Goal: Task Accomplishment & Management: Manage account settings

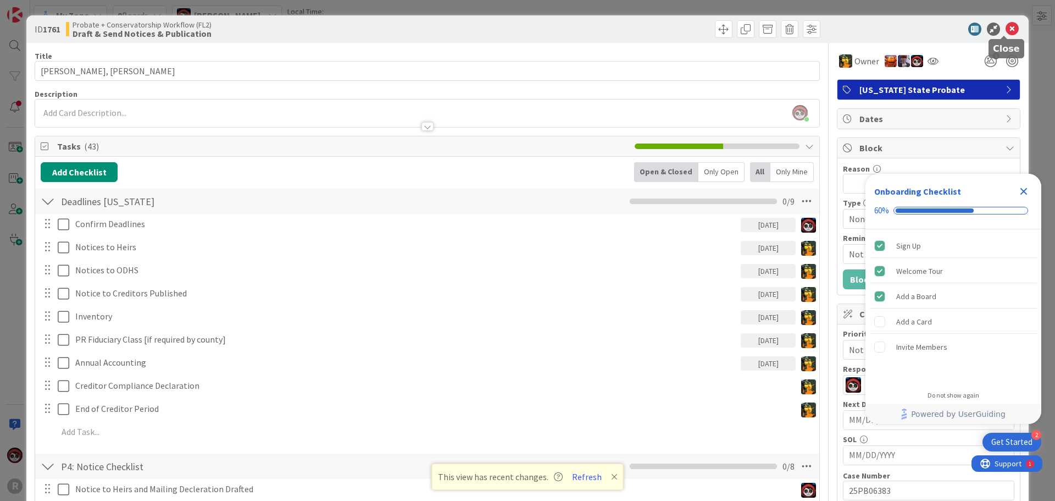
click at [1006, 27] on icon at bounding box center [1012, 29] width 13 height 13
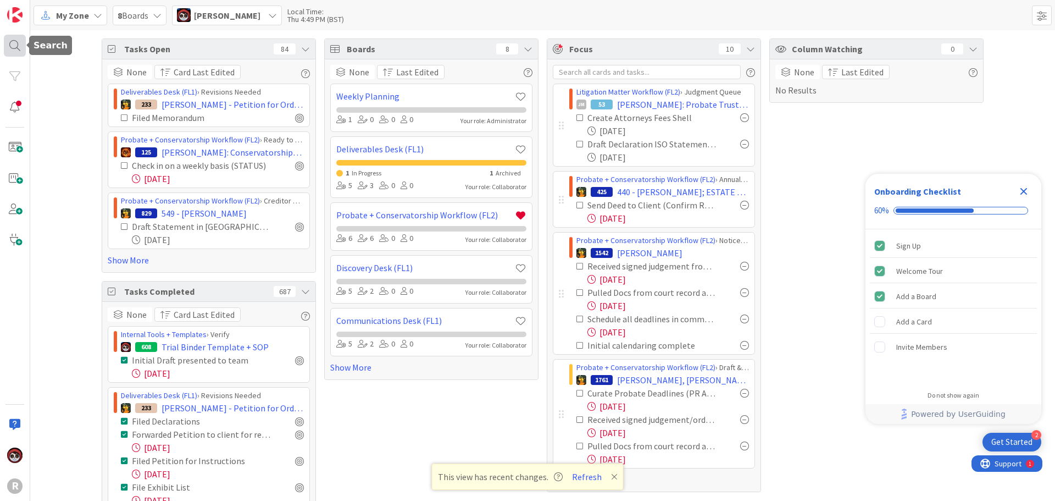
click at [17, 47] on div at bounding box center [15, 46] width 22 height 22
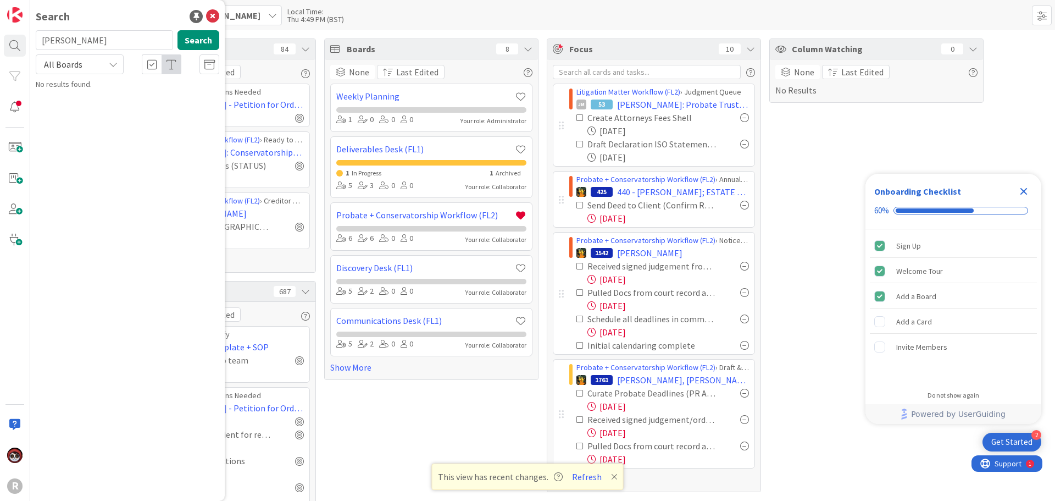
click at [80, 43] on input "[PERSON_NAME]" at bounding box center [104, 40] width 137 height 20
drag, startPoint x: 80, startPoint y: 43, endPoint x: 15, endPoint y: 43, distance: 65.4
click at [15, 43] on div "R Search [PERSON_NAME] Search All Boards No results found." at bounding box center [15, 250] width 30 height 501
type input "[PERSON_NAME]"
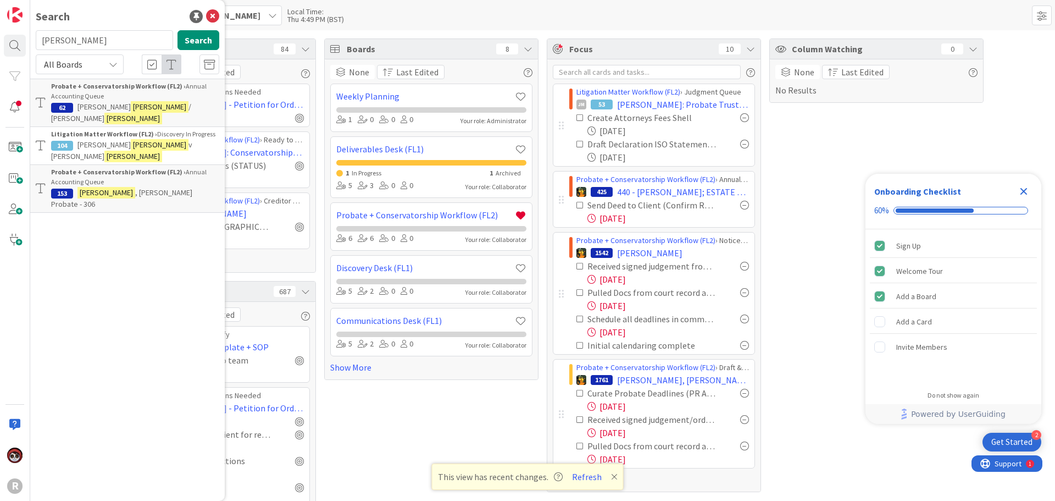
click at [106, 129] on div "Litigation Matter Workflow (FL2) › Discovery In Progress" at bounding box center [135, 134] width 168 height 10
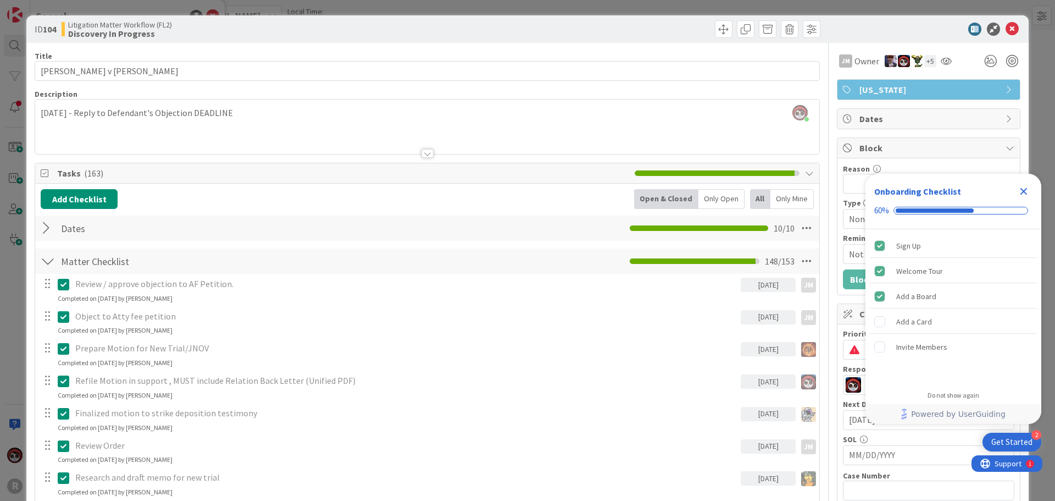
click at [701, 200] on div "Only Open" at bounding box center [721, 199] width 46 height 20
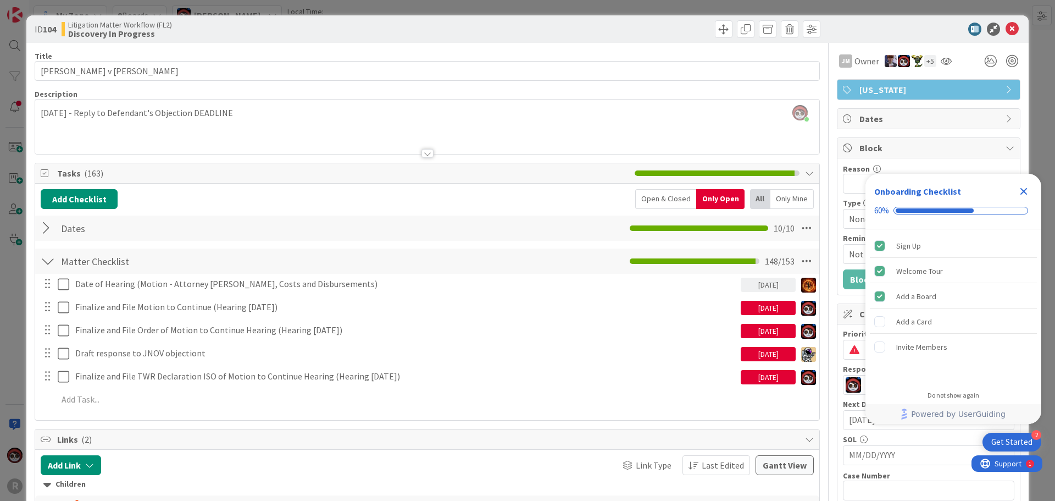
click at [756, 307] on div "[DATE]" at bounding box center [768, 308] width 55 height 14
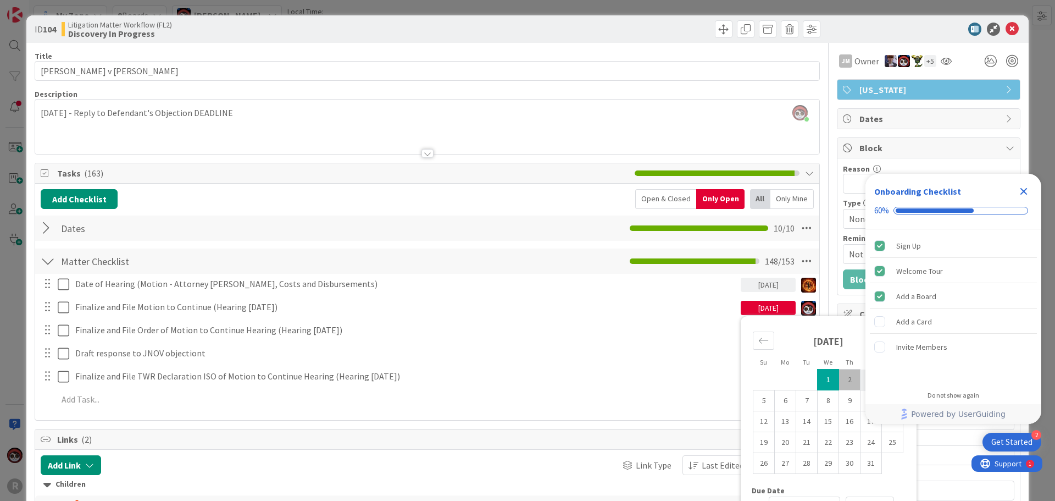
click at [861, 381] on td "3" at bounding box center [871, 379] width 21 height 21
type input "[DATE]"
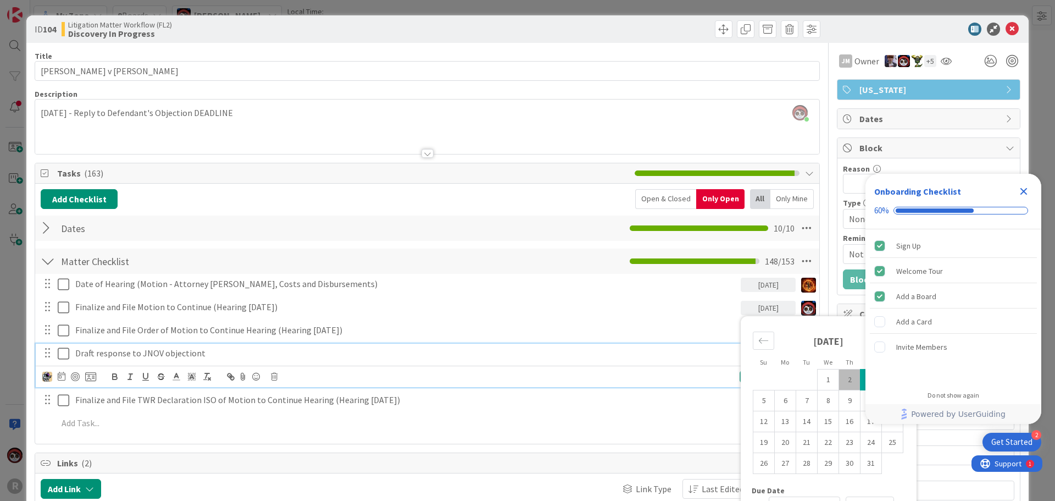
click at [673, 356] on p "Draft response to JNOV objectiont" at bounding box center [405, 353] width 661 height 13
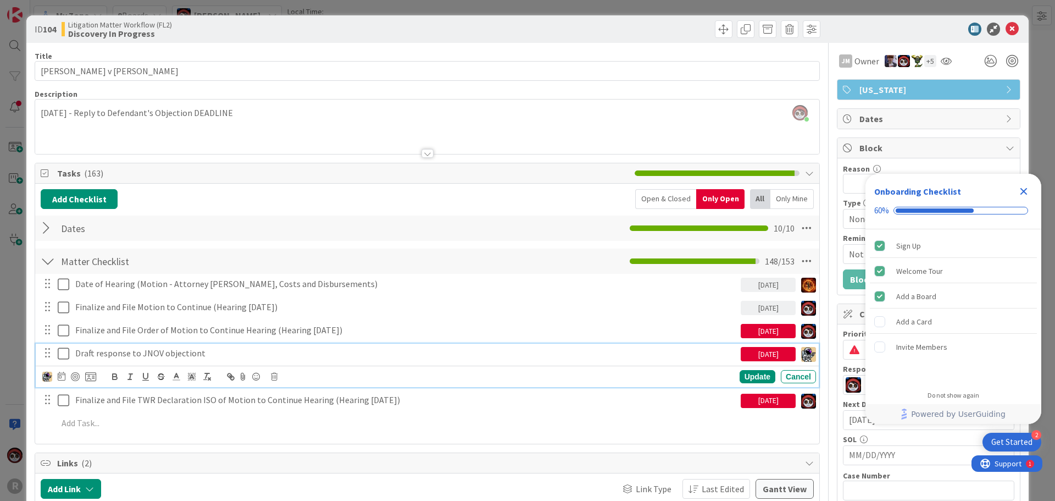
click at [762, 335] on div "[DATE]" at bounding box center [768, 331] width 55 height 14
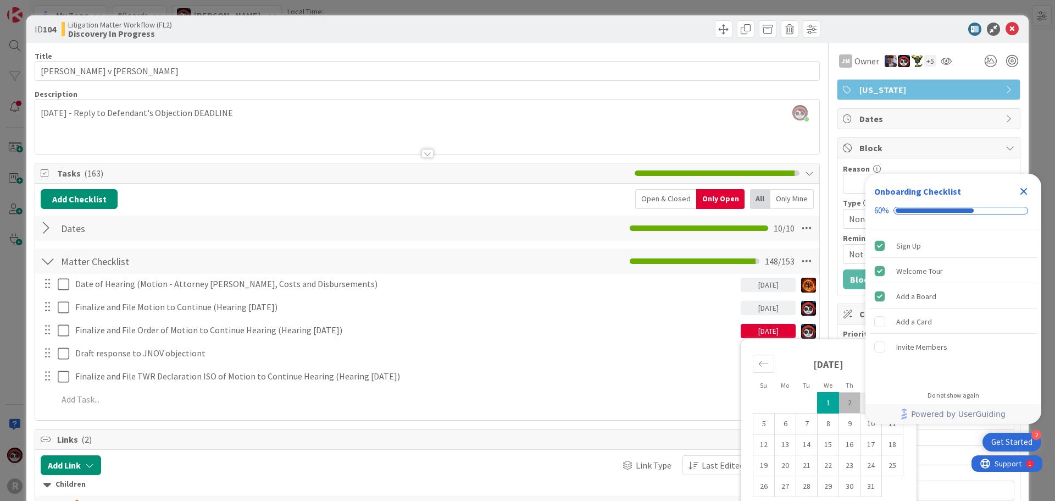
click at [861, 397] on td "3" at bounding box center [871, 402] width 21 height 21
type input "[DATE]"
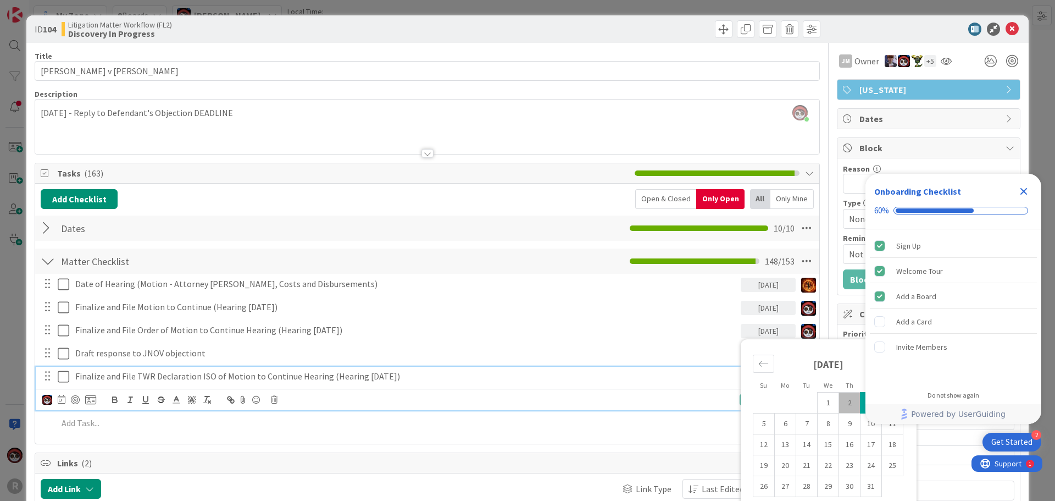
click at [668, 367] on div "Finalize and File TWR Declaration ISO of Motion to Continue Hearing (Hearing [D…" at bounding box center [406, 376] width 670 height 19
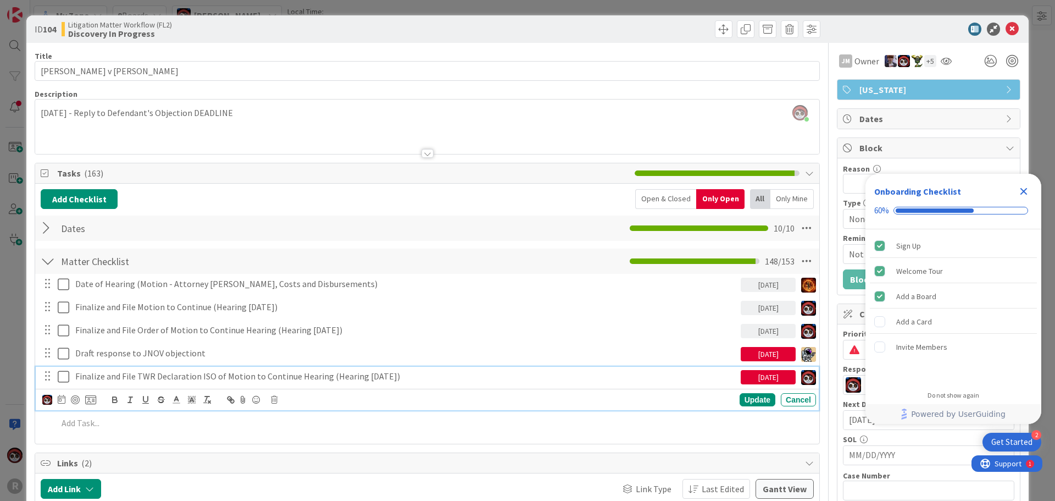
click at [754, 357] on div "[DATE]" at bounding box center [768, 354] width 55 height 14
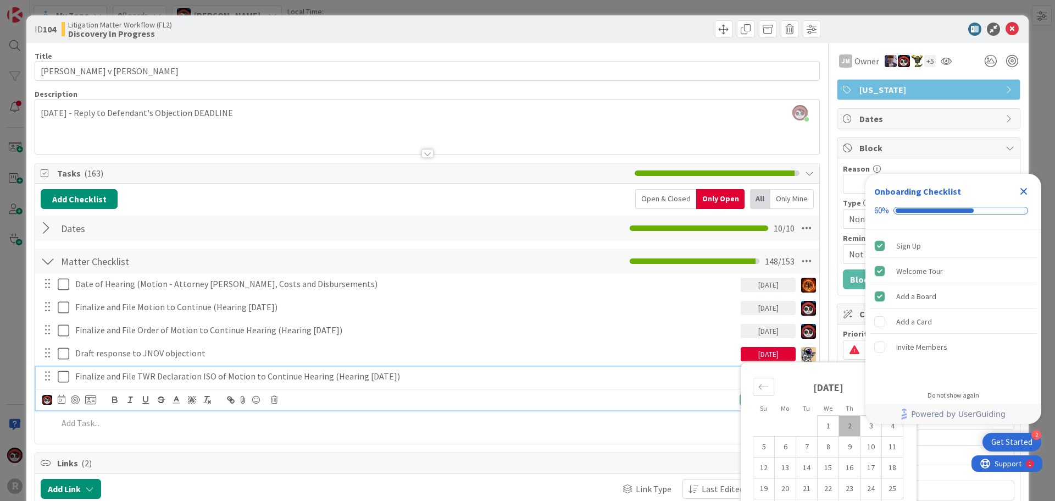
click at [444, 371] on p "Finalize and File TWR Declaration ISO of Motion to Continue Hearing (Hearing [D…" at bounding box center [405, 376] width 661 height 13
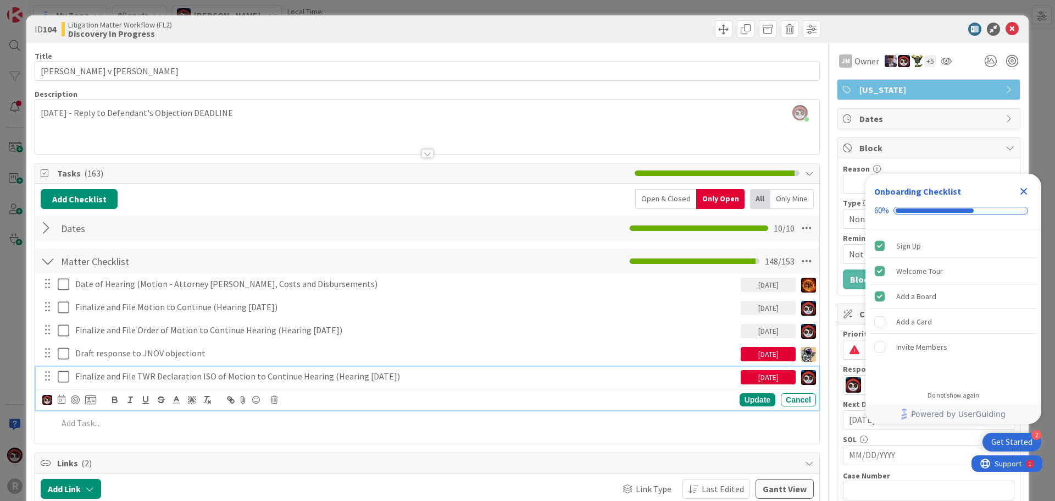
click at [761, 378] on div "[DATE]" at bounding box center [768, 377] width 55 height 14
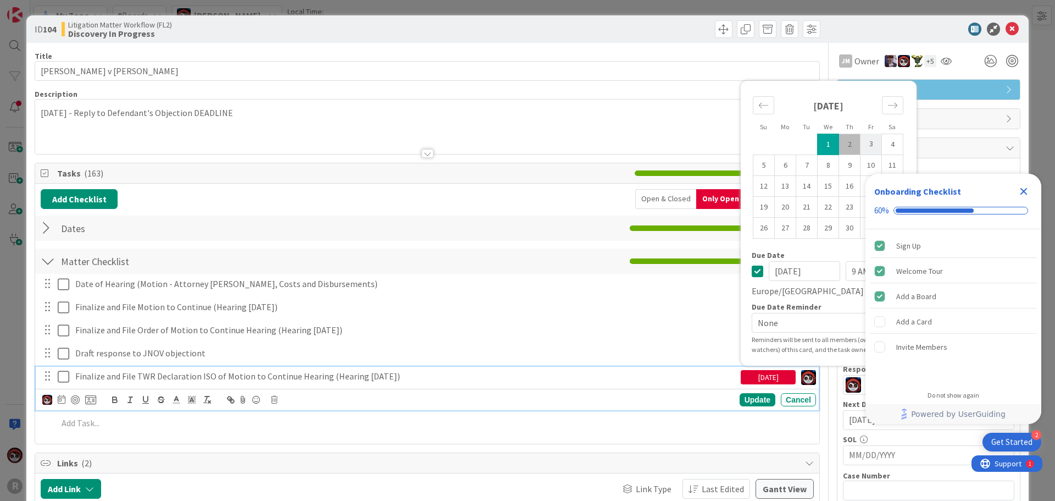
click at [863, 149] on td "3" at bounding box center [871, 144] width 21 height 21
type input "[DATE]"
click at [747, 400] on div "Update" at bounding box center [758, 399] width 36 height 13
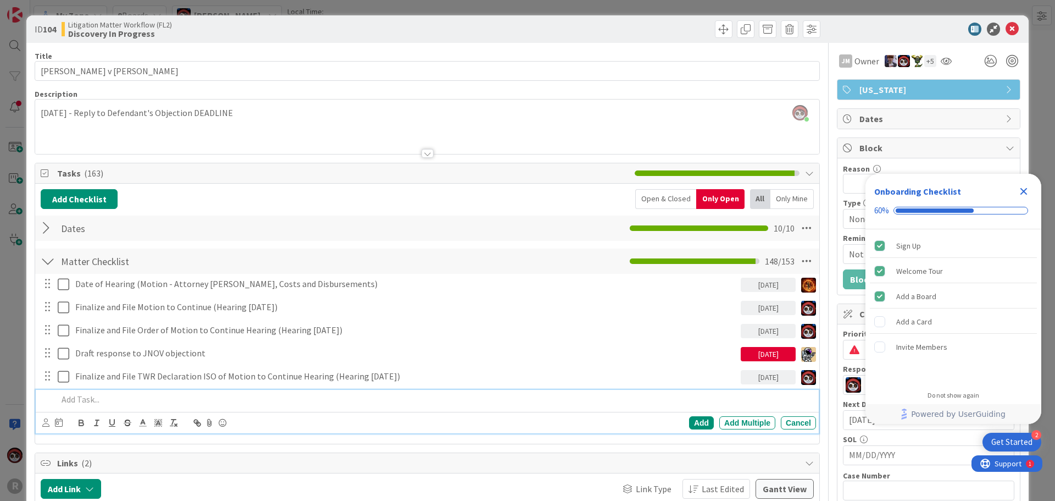
click at [95, 403] on p at bounding box center [435, 399] width 754 height 13
click at [45, 422] on icon at bounding box center [45, 422] width 7 height 8
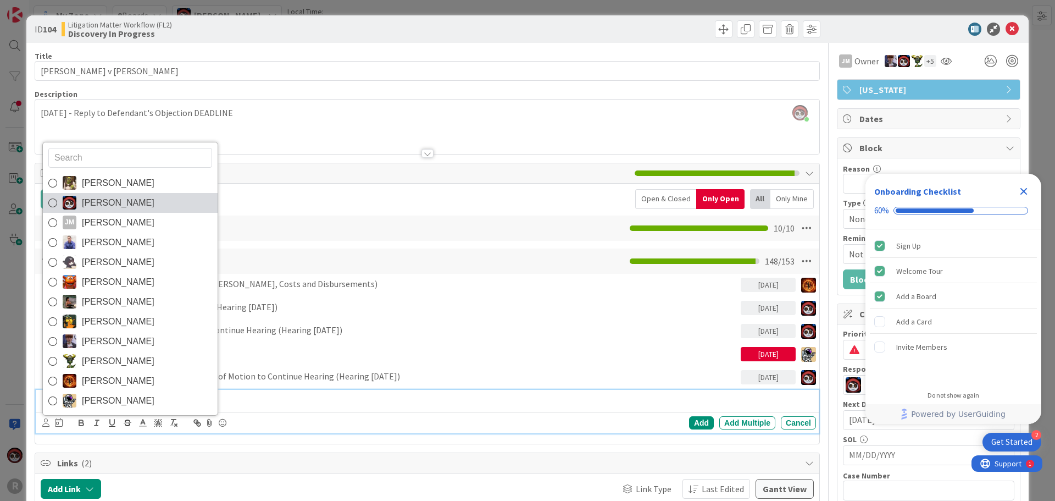
click at [115, 207] on span "[PERSON_NAME]" at bounding box center [118, 203] width 73 height 16
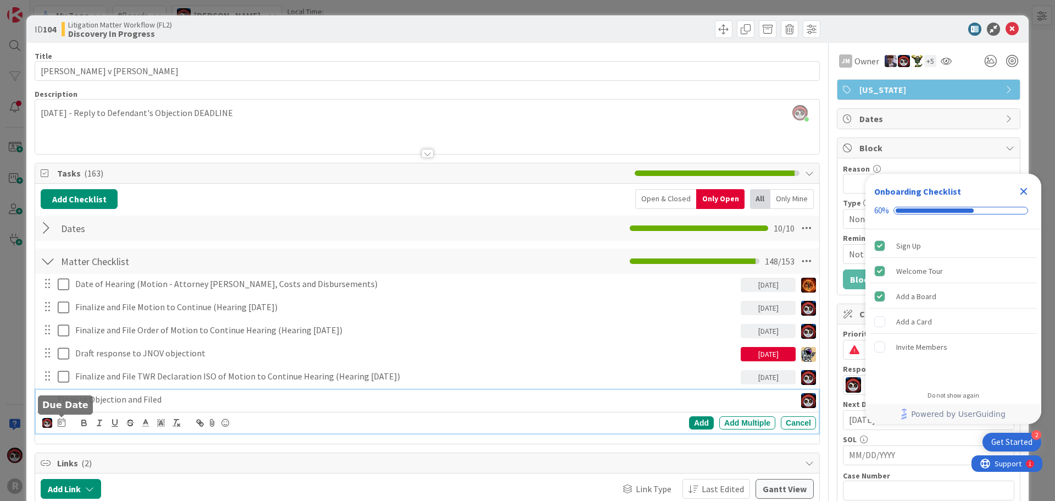
click at [60, 424] on icon at bounding box center [62, 422] width 8 height 9
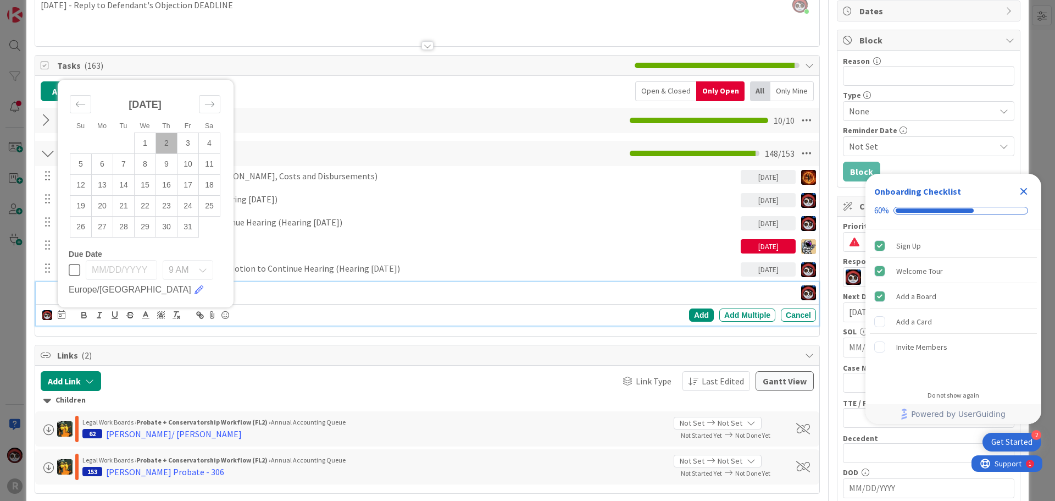
scroll to position [110, 0]
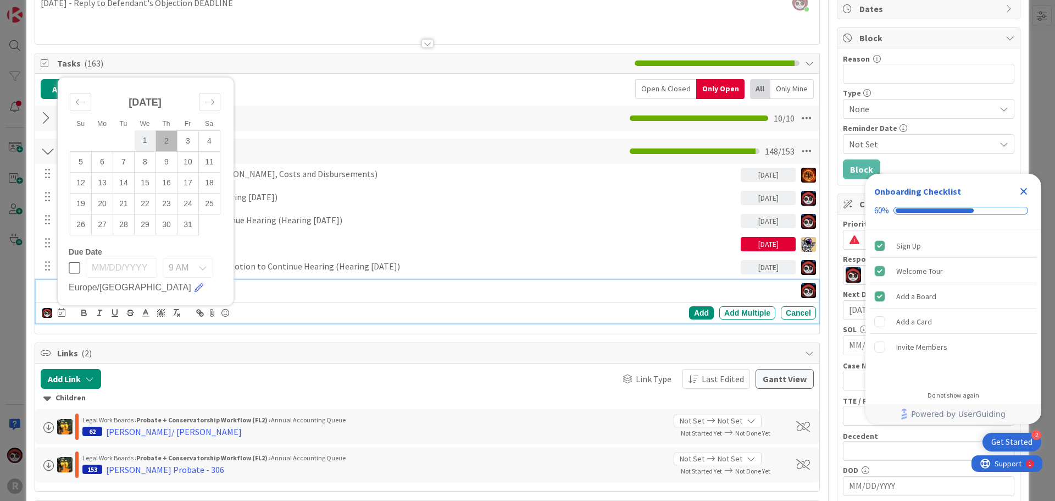
click at [149, 147] on td "1" at bounding box center [145, 140] width 21 height 21
type input "[DATE]"
click at [694, 312] on div "Add" at bounding box center [701, 312] width 25 height 13
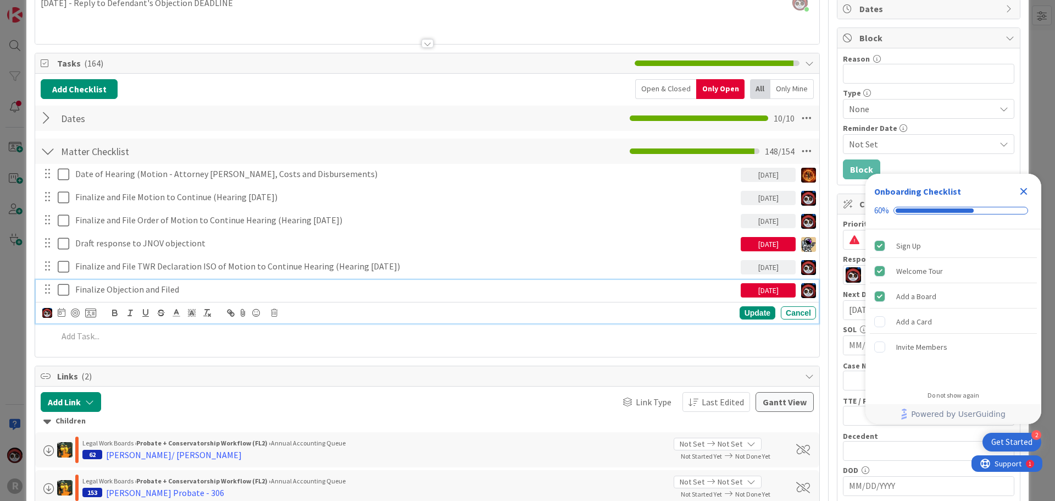
click at [151, 286] on p "Finalize Objection and Filed" at bounding box center [405, 289] width 661 height 13
click at [75, 310] on div at bounding box center [75, 312] width 9 height 9
click at [750, 314] on div "Update" at bounding box center [758, 313] width 36 height 13
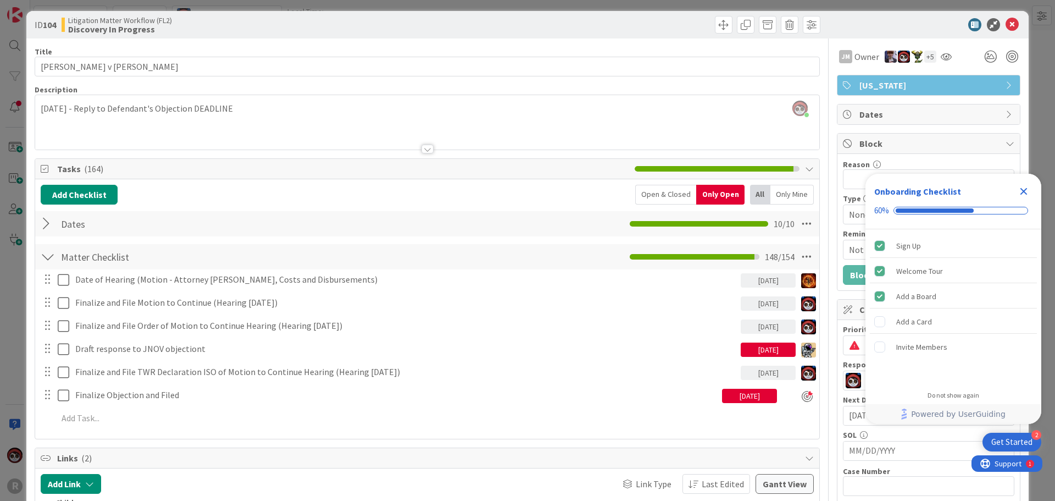
scroll to position [0, 0]
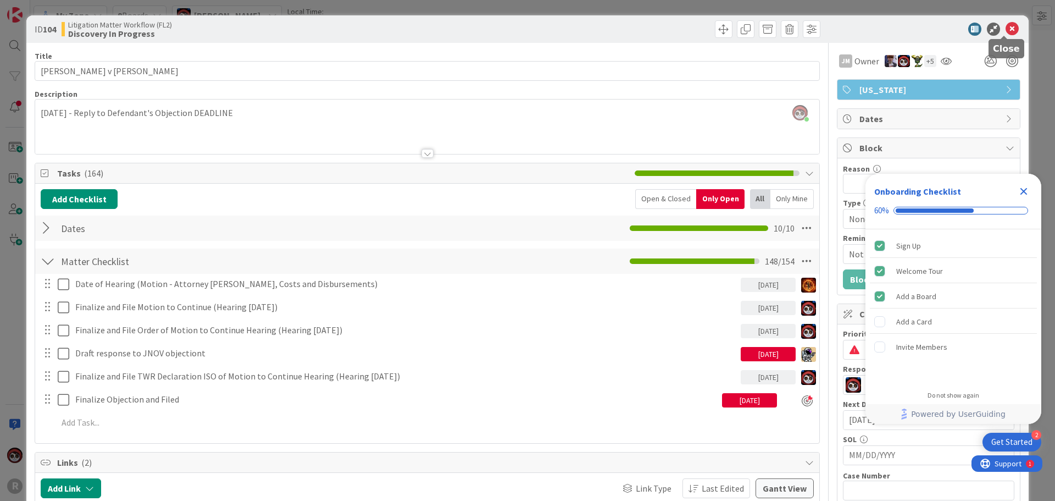
click at [1006, 28] on icon at bounding box center [1012, 29] width 13 height 13
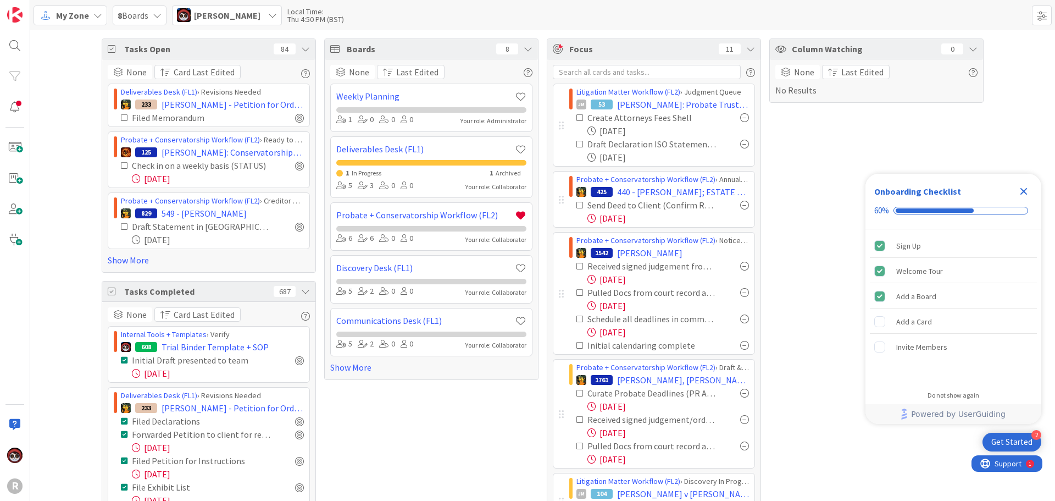
click at [1019, 193] on icon "Close Checklist" at bounding box center [1023, 191] width 13 height 13
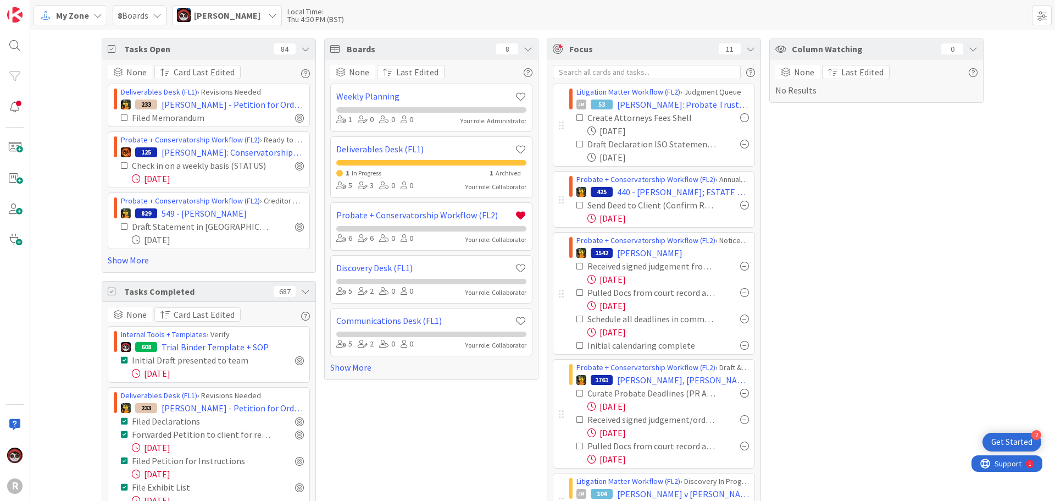
click at [936, 201] on div "Column Watching 0 None Last Edited No Results" at bounding box center [876, 381] width 214 height 687
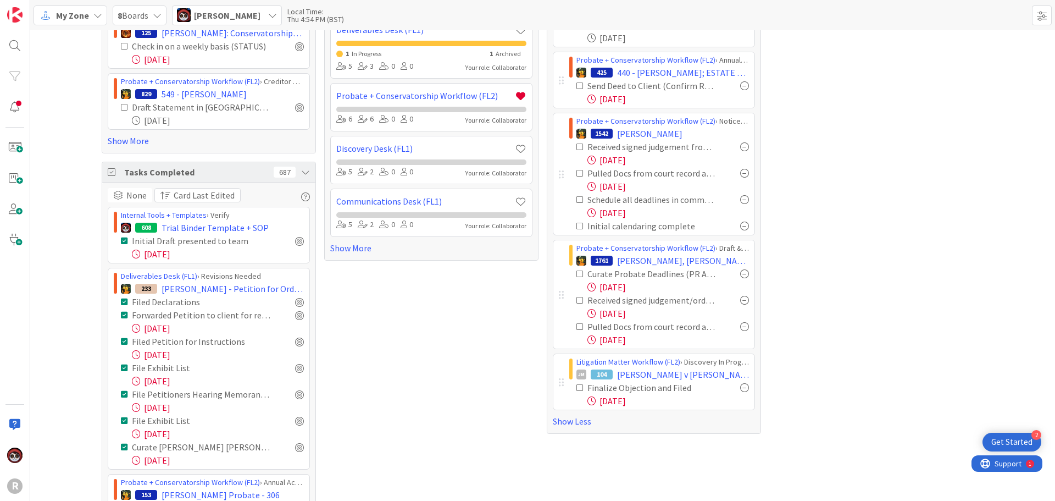
scroll to position [165, 0]
